Goal: Task Accomplishment & Management: Use online tool/utility

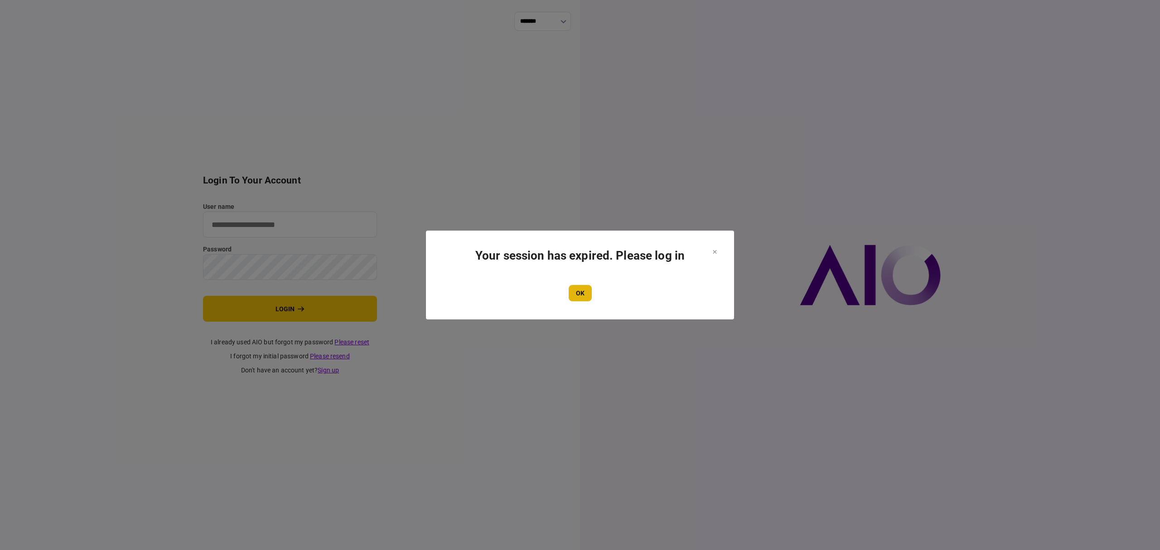
type input "*******"
click at [581, 291] on button "OK" at bounding box center [580, 293] width 23 height 16
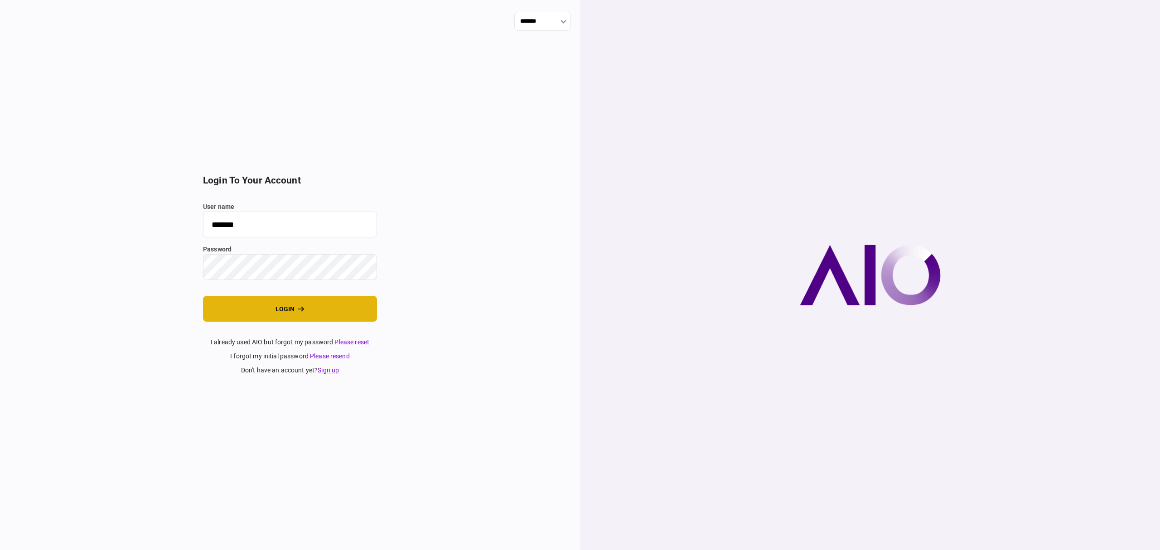
click at [294, 305] on button "login" at bounding box center [290, 309] width 174 height 26
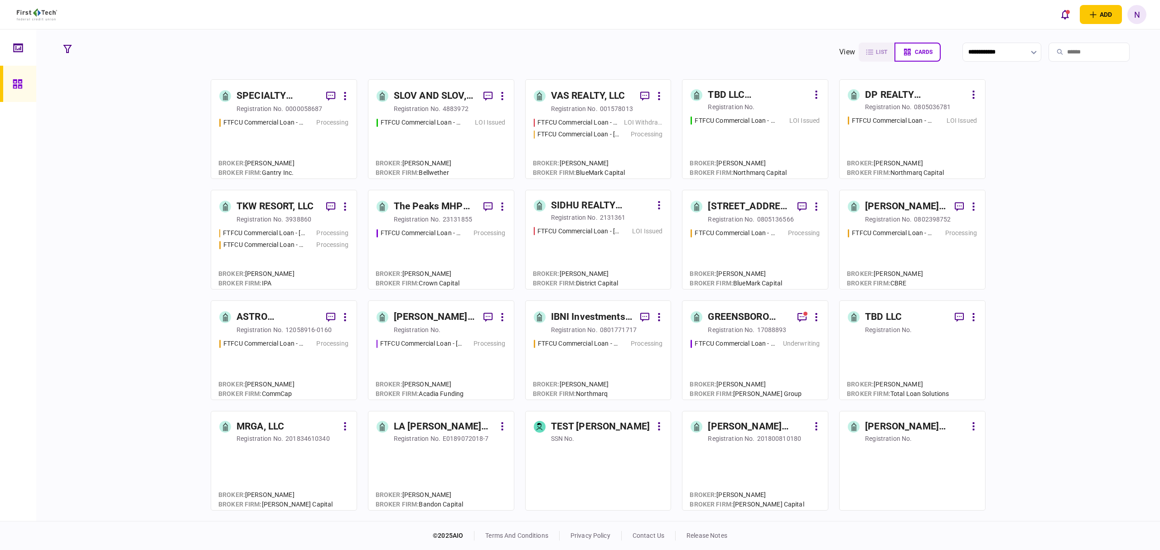
click at [292, 206] on div "TKW RESORT, LLC" at bounding box center [275, 206] width 77 height 15
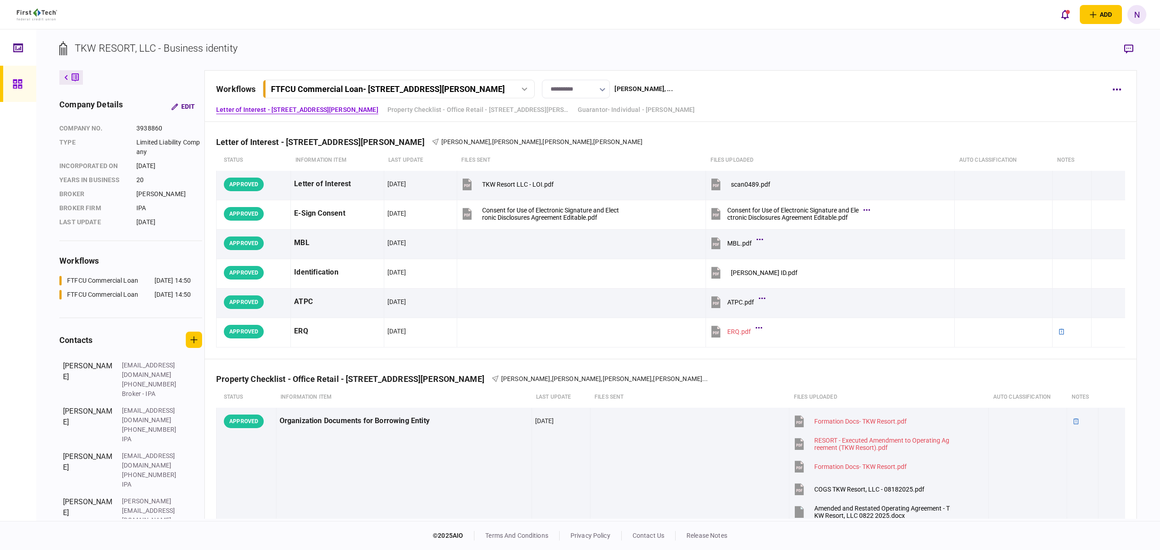
click at [524, 88] on div at bounding box center [525, 89] width 14 height 4
click at [390, 108] on div "FTFCU Commercial Loan - 1402 Boone Street" at bounding box center [367, 108] width 180 height 10
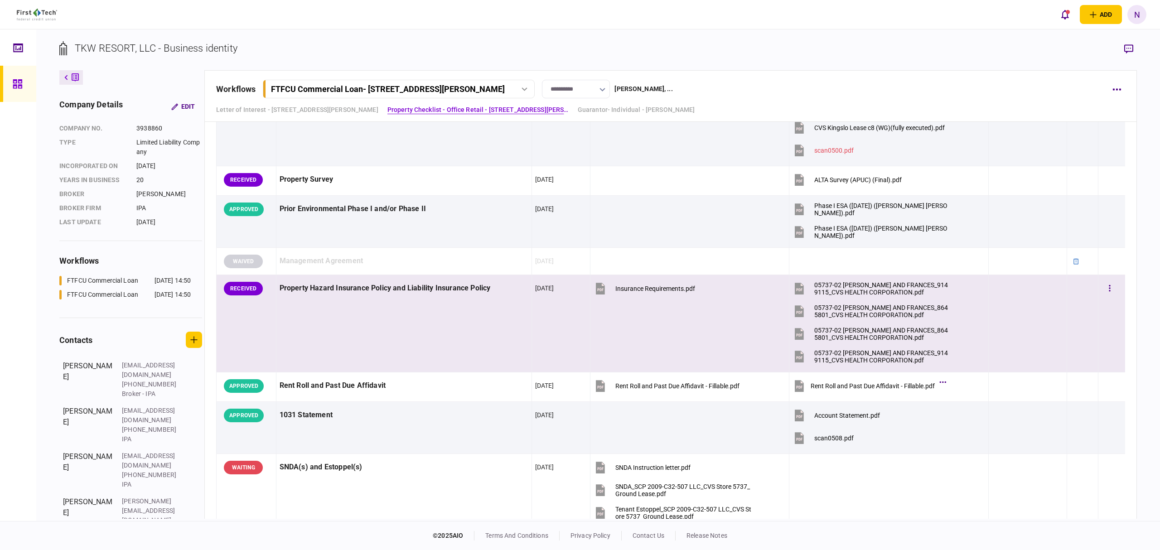
scroll to position [1088, 0]
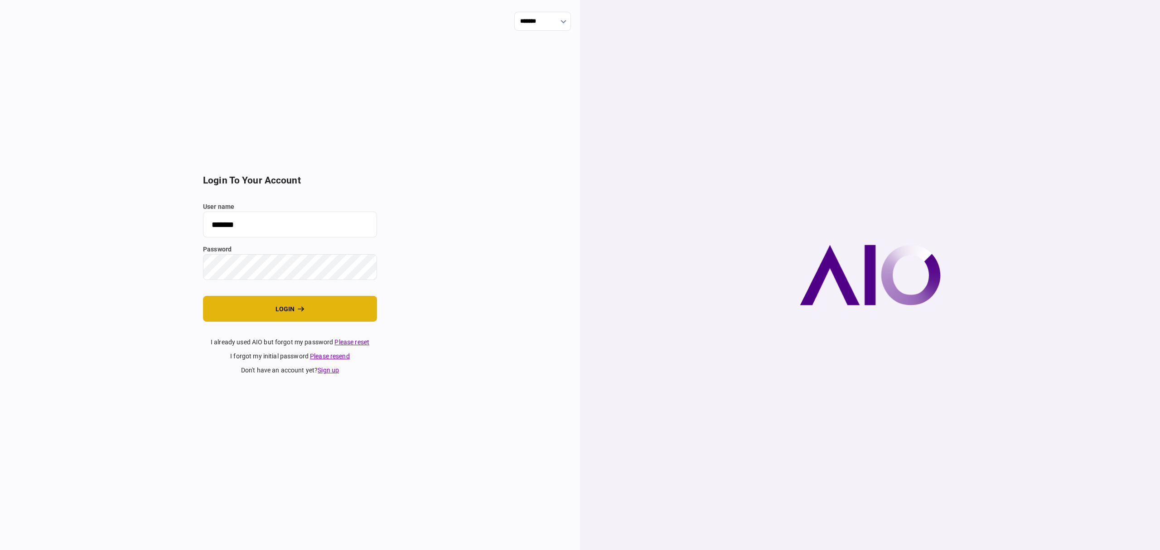
click at [298, 307] on icon "login" at bounding box center [301, 309] width 7 height 6
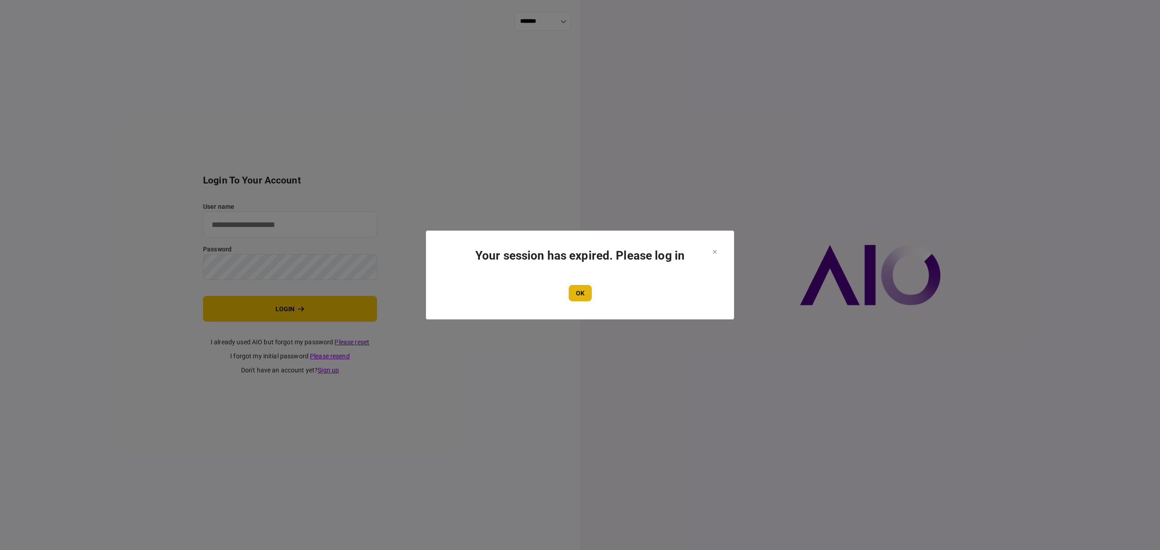
type input "*******"
drag, startPoint x: 577, startPoint y: 296, endPoint x: 216, endPoint y: 3, distance: 464.6
click at [577, 296] on button "OK" at bounding box center [580, 293] width 23 height 16
